Goal: Complete application form

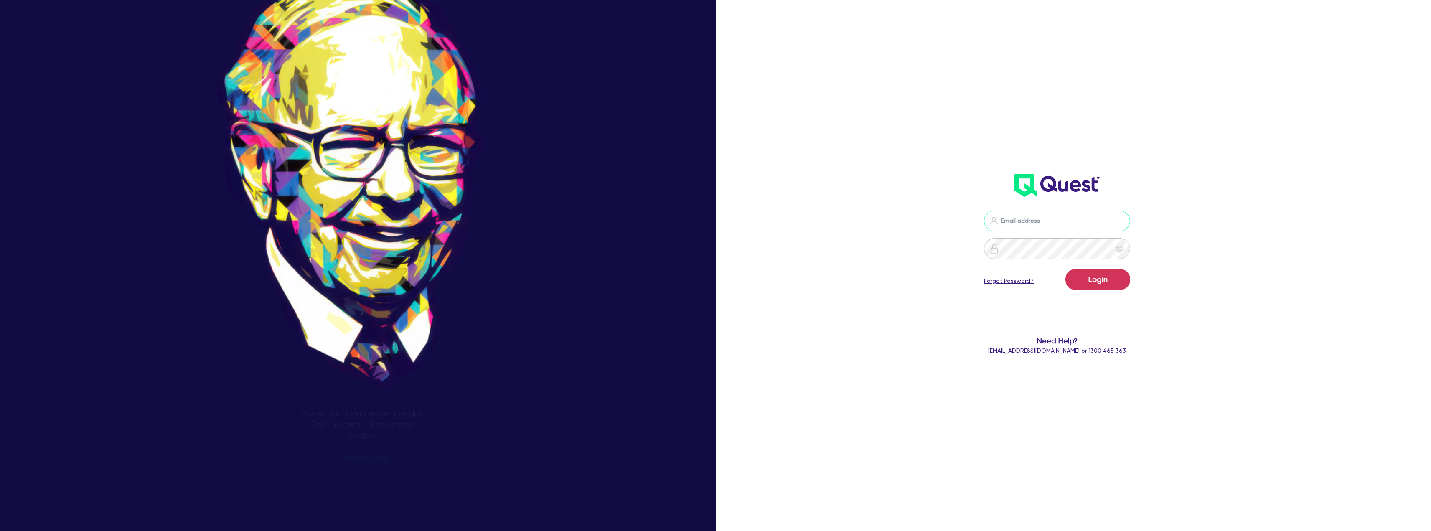
type input "max.sherlock@sherlockfinance.com.au"
click at [1111, 282] on button "Login" at bounding box center [1097, 279] width 65 height 21
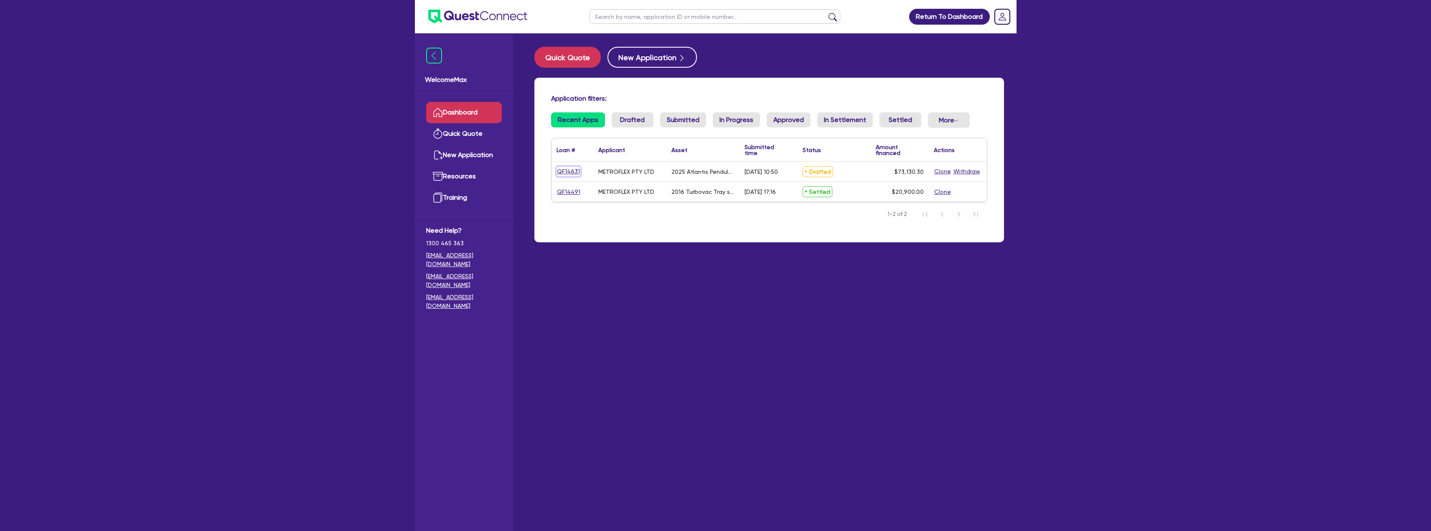
click at [572, 172] on link "QF14631" at bounding box center [568, 172] width 24 height 10
select select "TERTIARY_ASSETS"
select select "OTHER_TERTIARY"
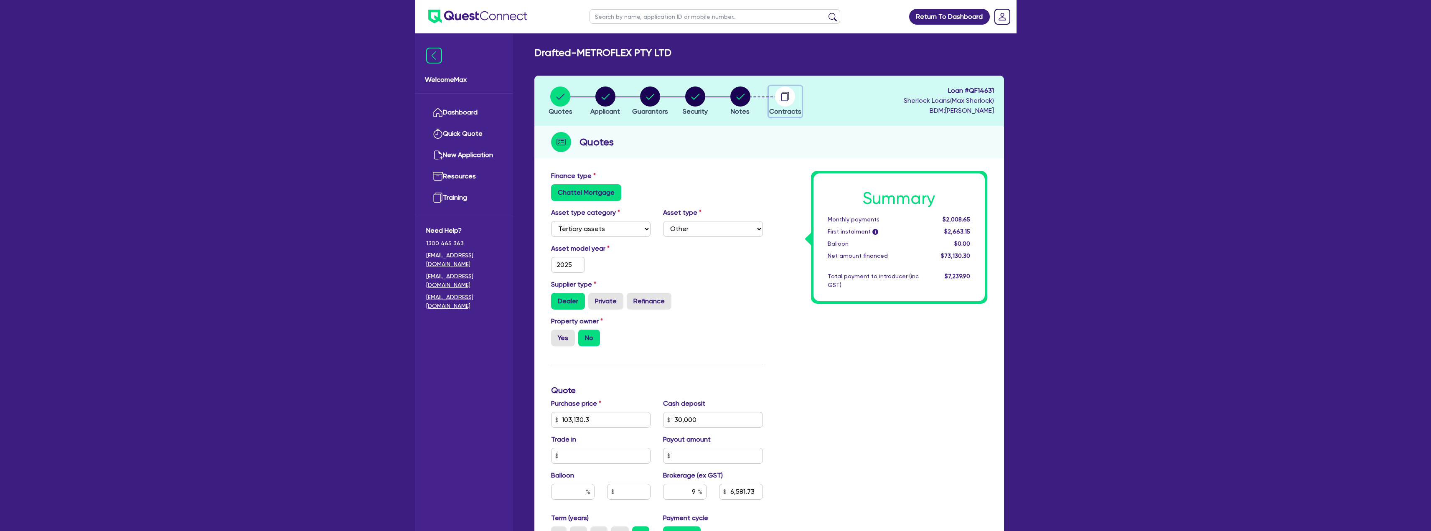
click at [783, 100] on circle "button" at bounding box center [785, 96] width 20 height 20
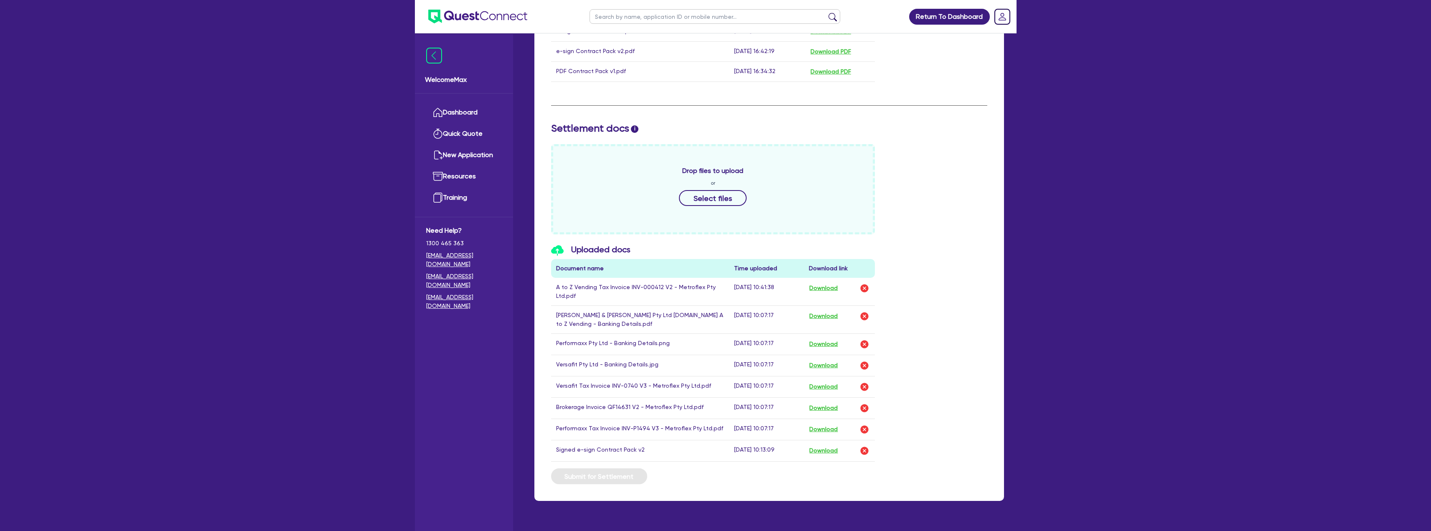
scroll to position [337, 0]
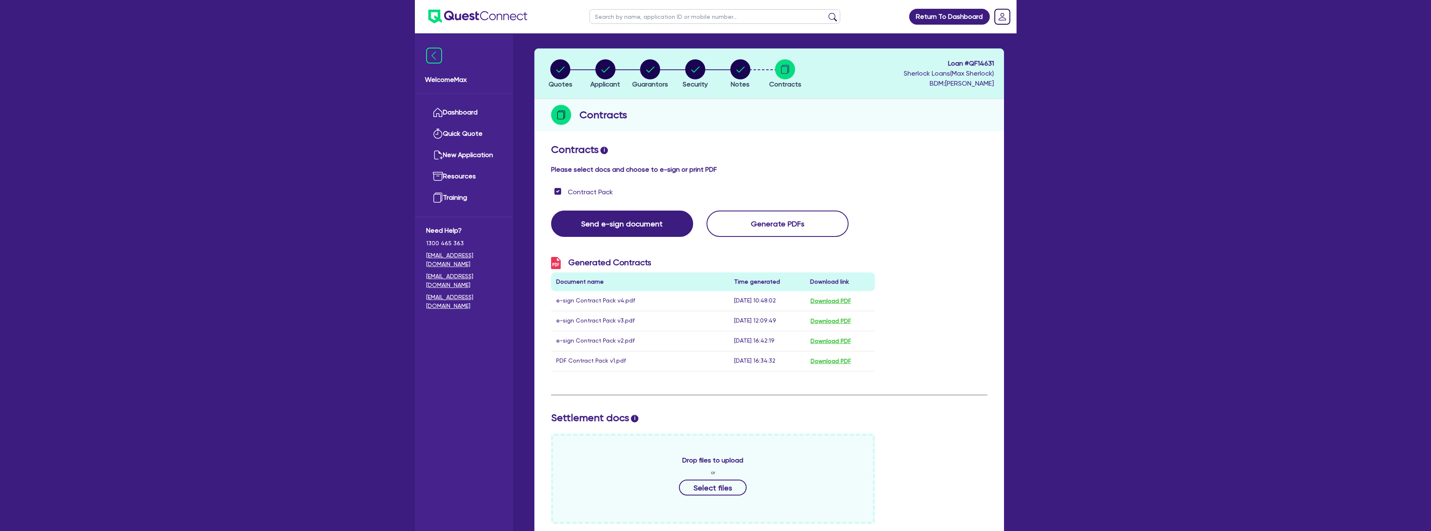
scroll to position [3, 0]
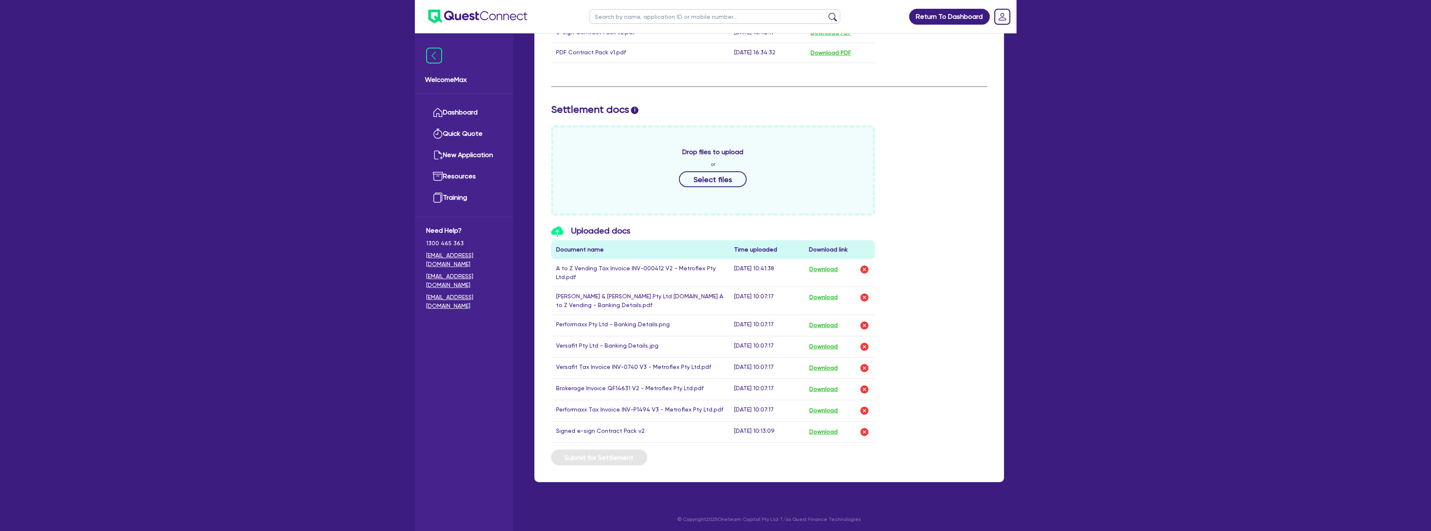
scroll to position [337, 0]
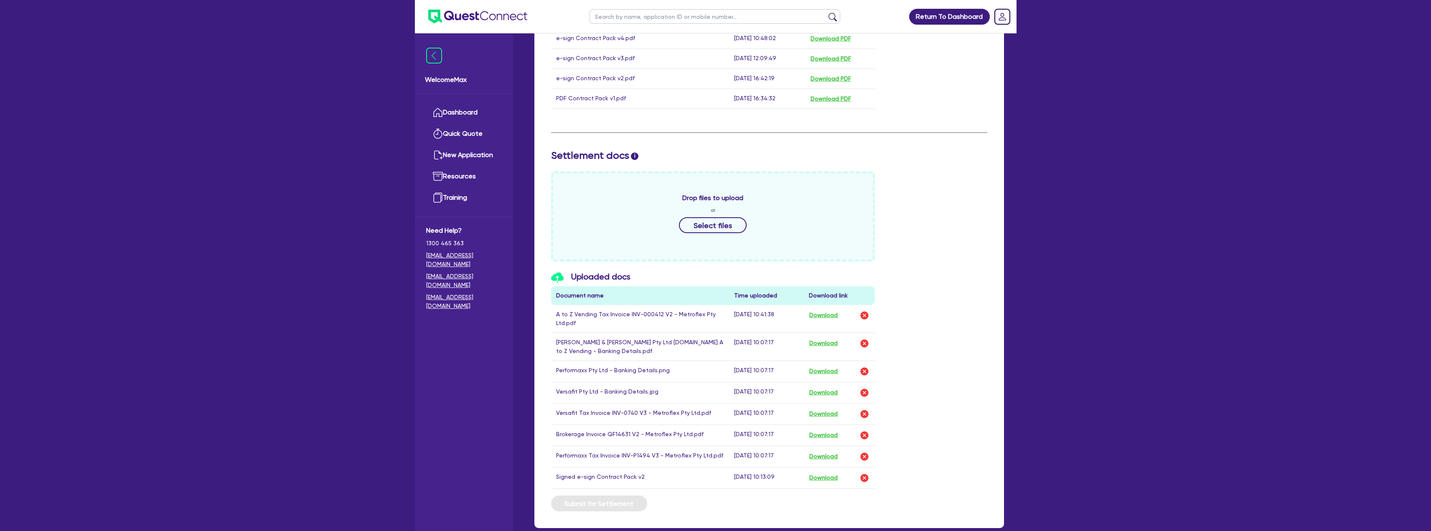
scroll to position [337, 0]
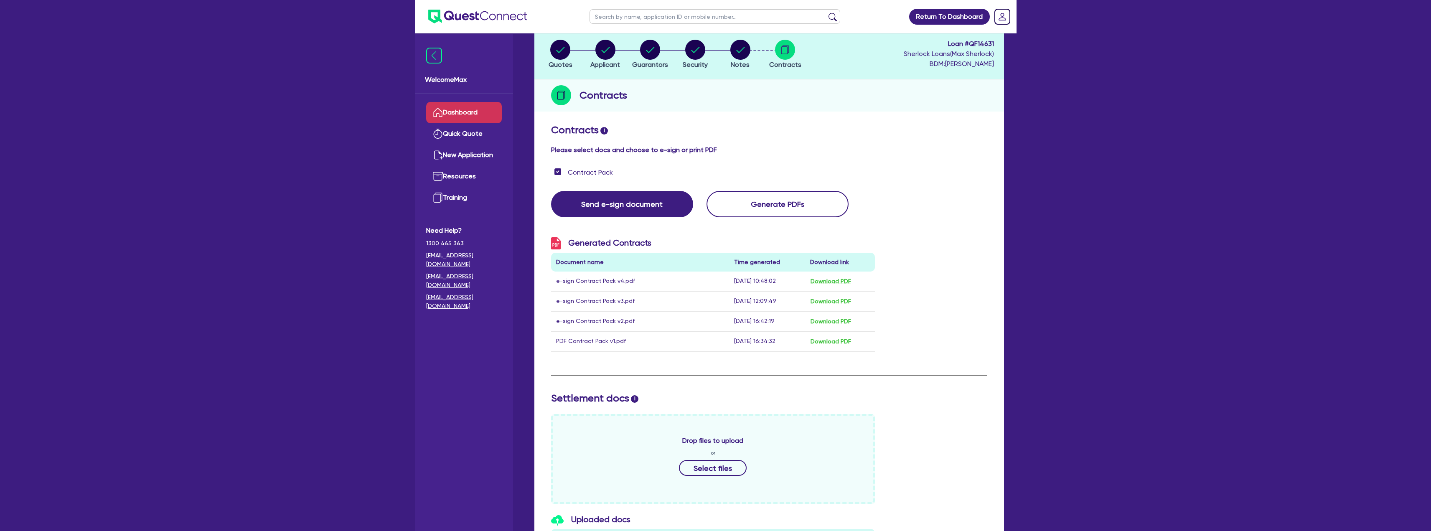
scroll to position [45, 0]
click at [460, 110] on link "Dashboard" at bounding box center [464, 112] width 76 height 21
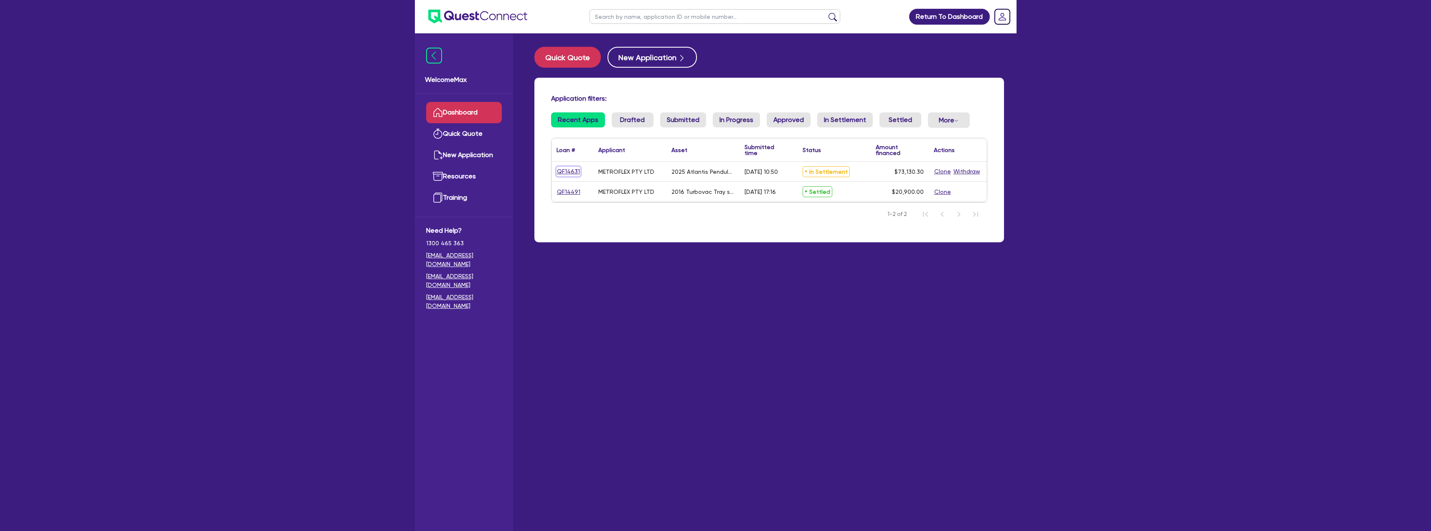
click at [574, 172] on link "QF14631" at bounding box center [568, 172] width 24 height 10
select select "TERTIARY_ASSETS"
select select "OTHER_TERTIARY"
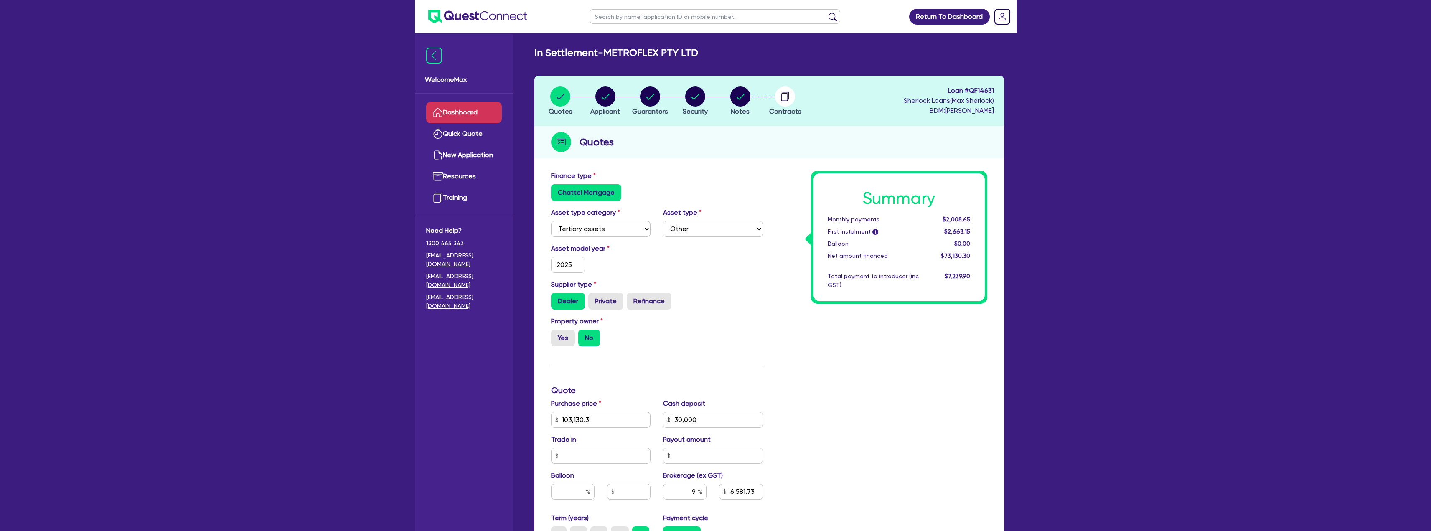
click at [467, 115] on link "Dashboard" at bounding box center [464, 112] width 76 height 21
